Goal: Communication & Community: Answer question/provide support

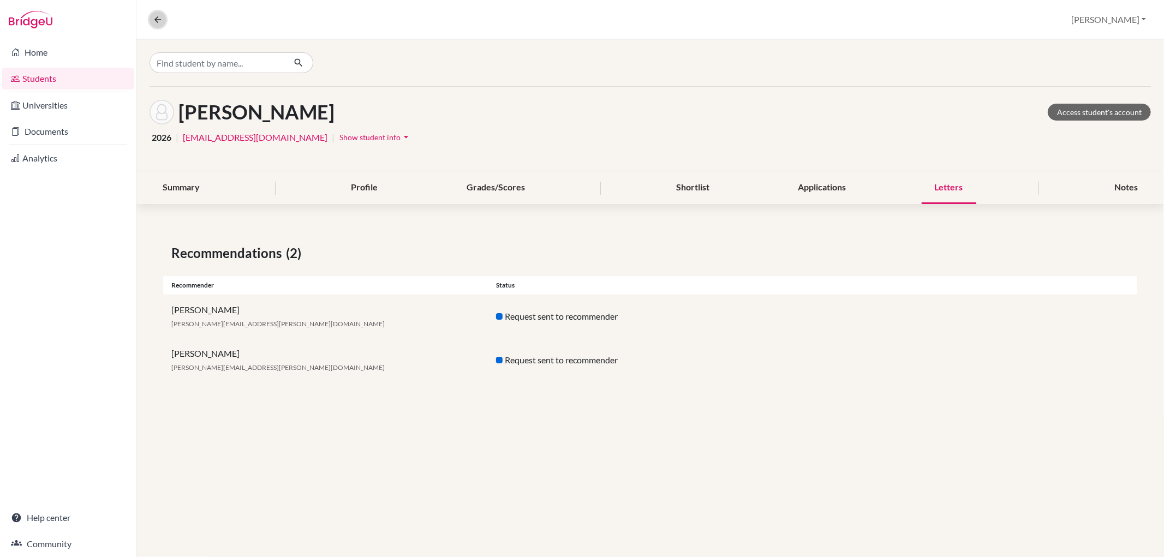
click at [154, 18] on icon at bounding box center [158, 20] width 10 height 10
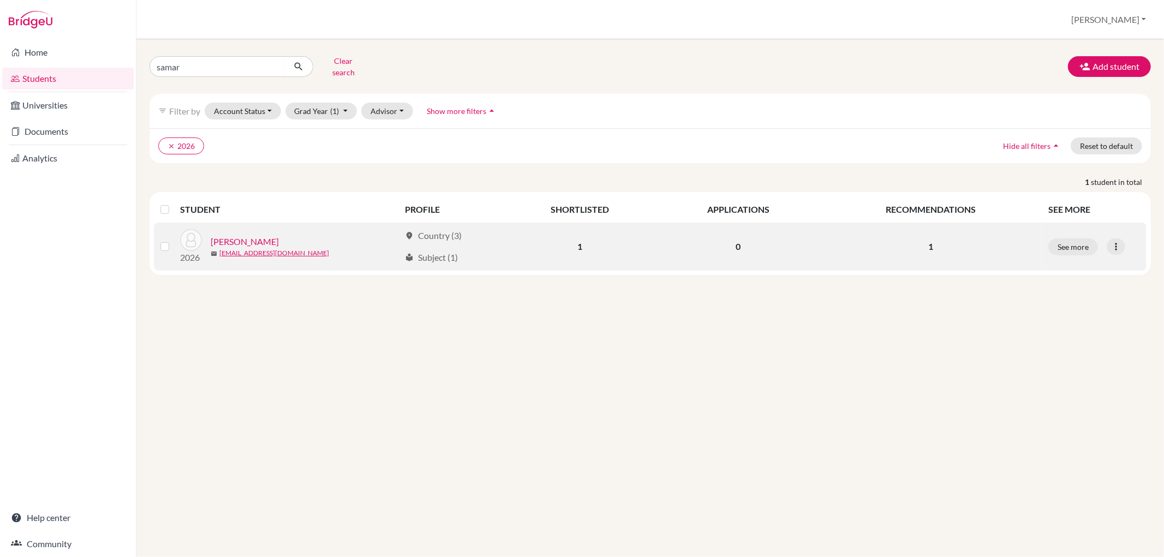
click at [258, 235] on link "[PERSON_NAME]" at bounding box center [245, 241] width 68 height 13
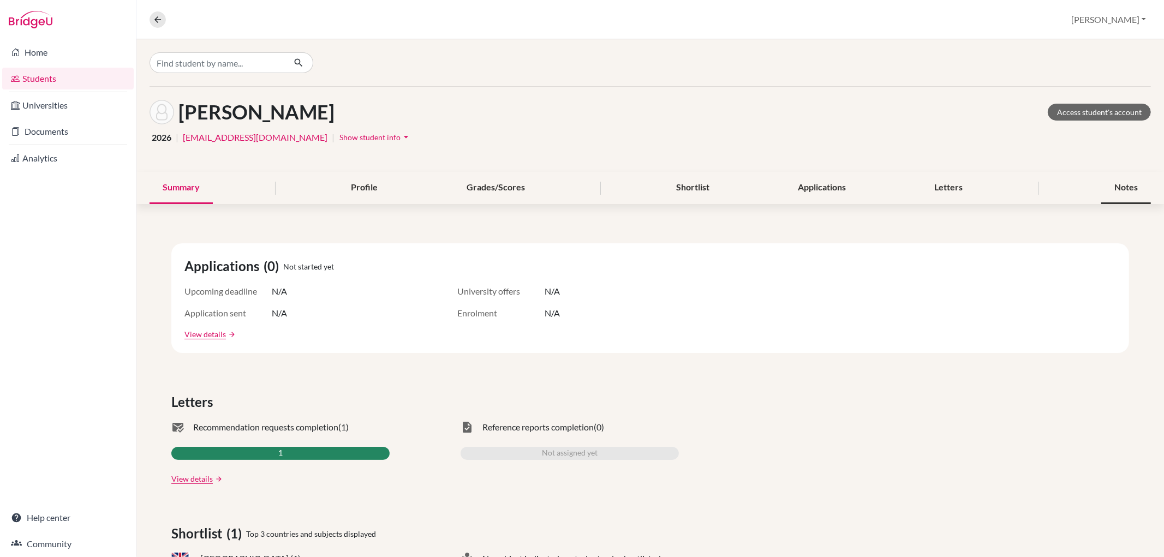
click at [1125, 178] on div "Notes" at bounding box center [1126, 188] width 50 height 32
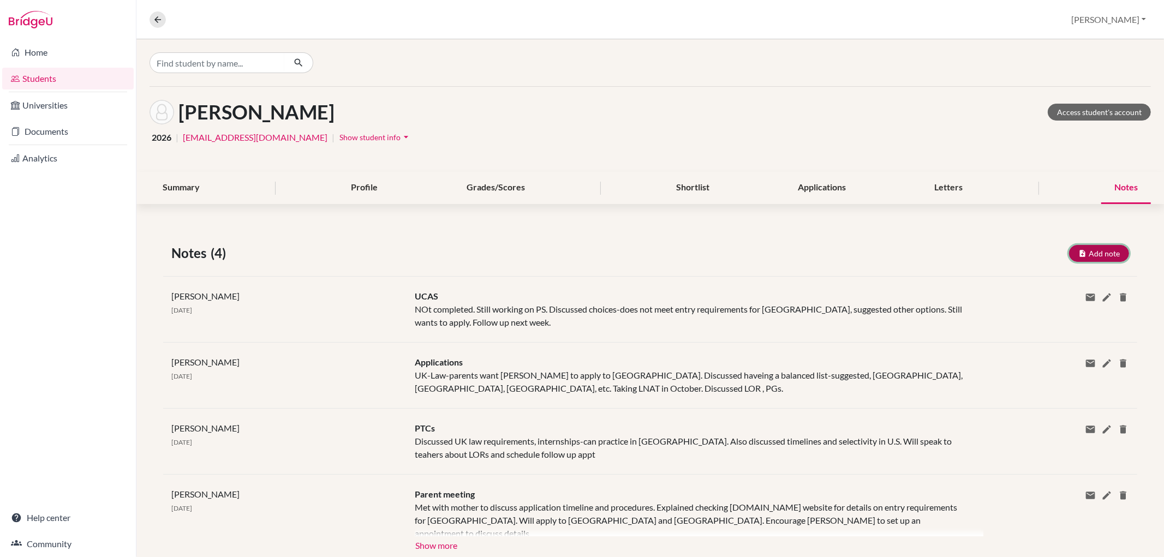
click at [1087, 255] on button "Add note" at bounding box center [1099, 253] width 60 height 17
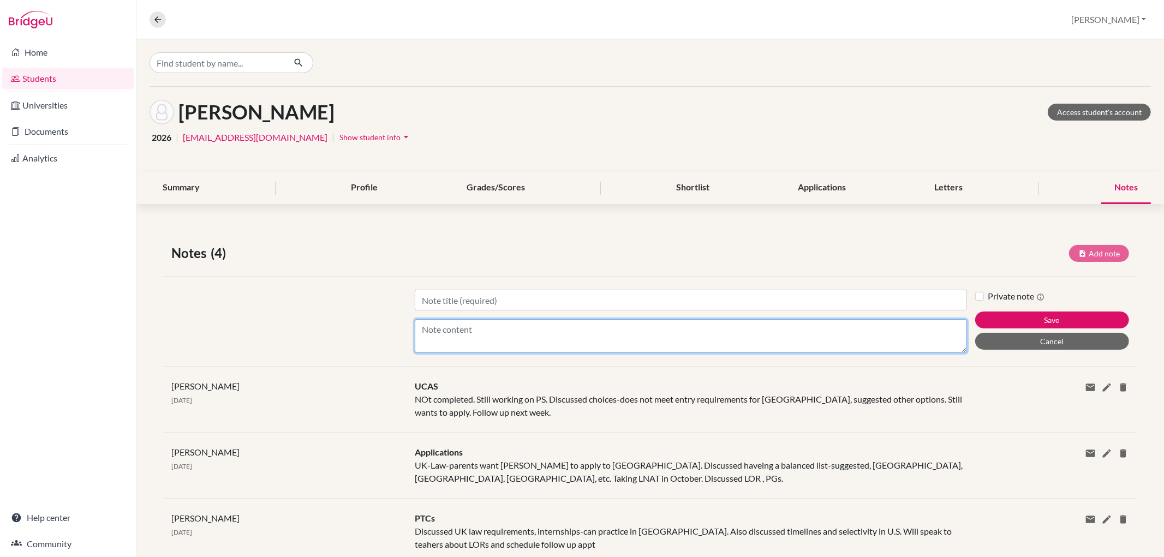
click at [483, 330] on textarea "Content" at bounding box center [691, 336] width 552 height 34
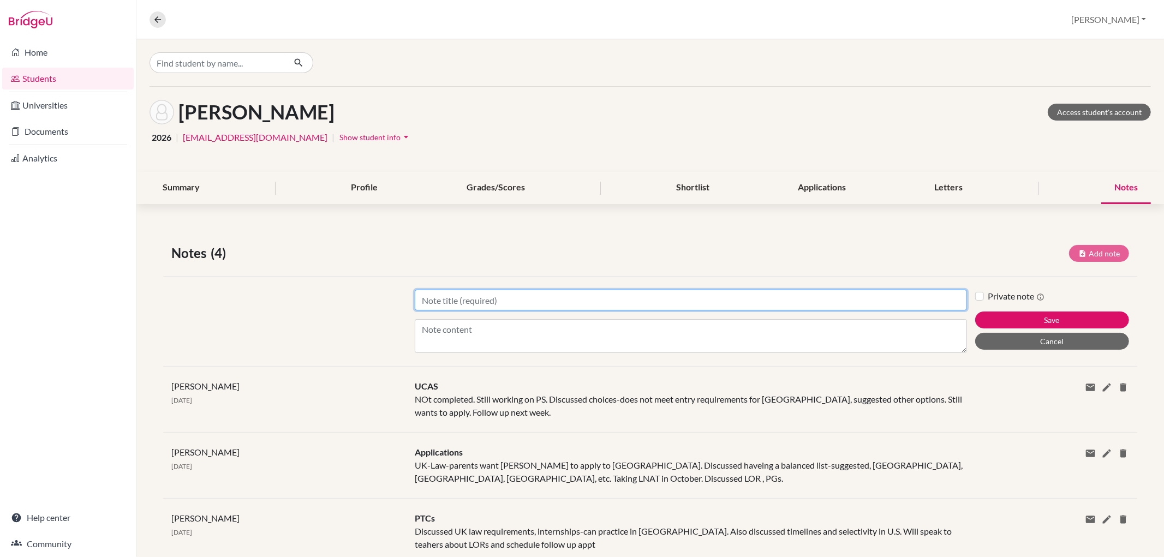
click at [467, 303] on input "Title" at bounding box center [691, 300] width 552 height 21
type input "No show"
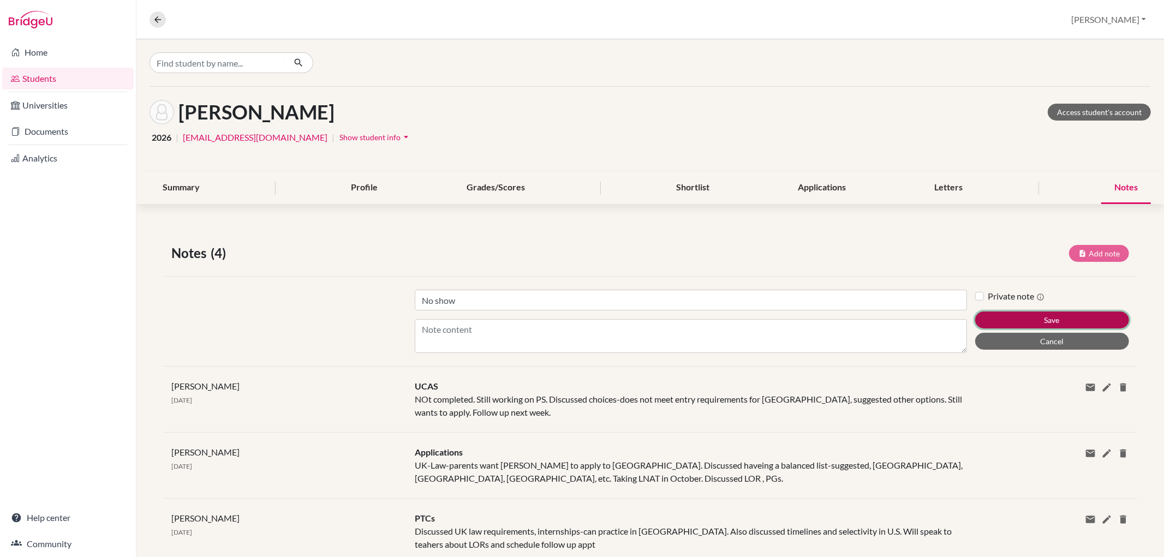
click at [1026, 315] on button "Save" at bounding box center [1052, 320] width 154 height 17
